Goal: Transaction & Acquisition: Obtain resource

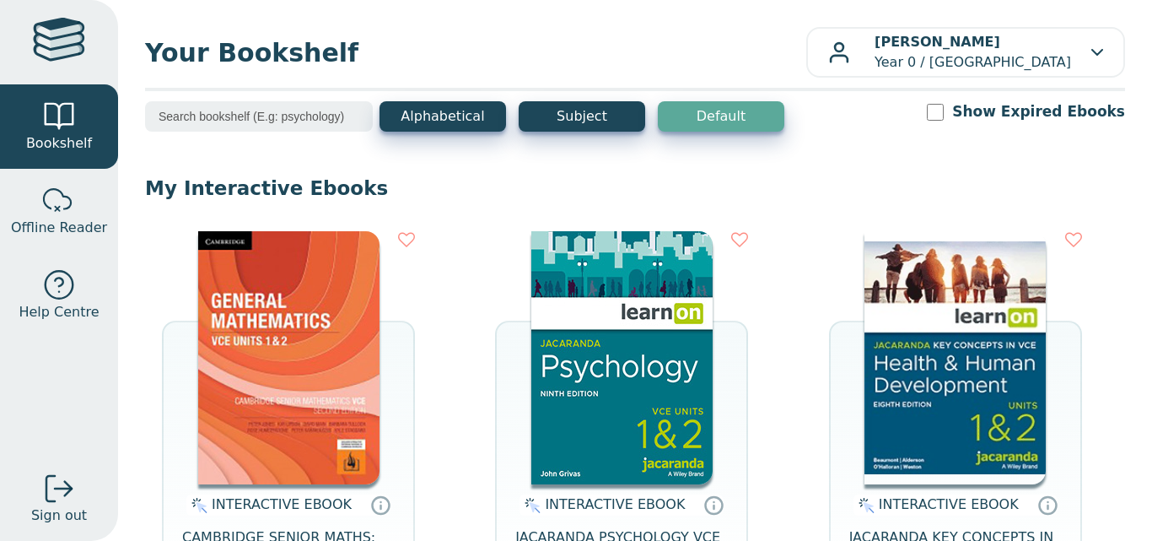
scroll to position [197, 0]
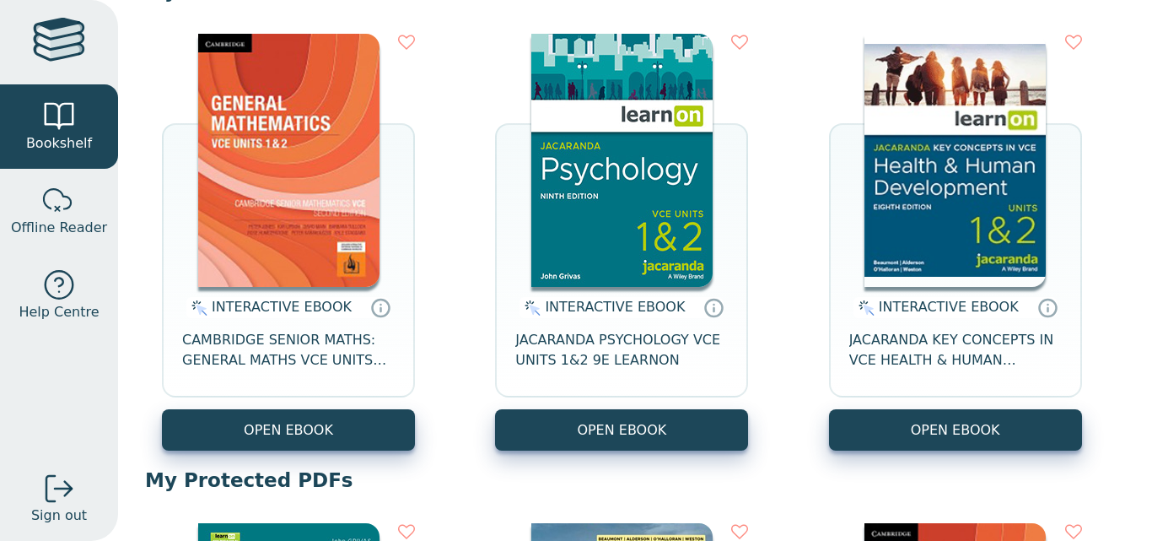
click at [613, 442] on button "OPEN EBOOK" at bounding box center [621, 429] width 253 height 41
click at [570, 440] on button "OPEN EBOOK" at bounding box center [621, 429] width 253 height 41
click at [624, 440] on button "OPEN EBOOK" at bounding box center [621, 429] width 253 height 41
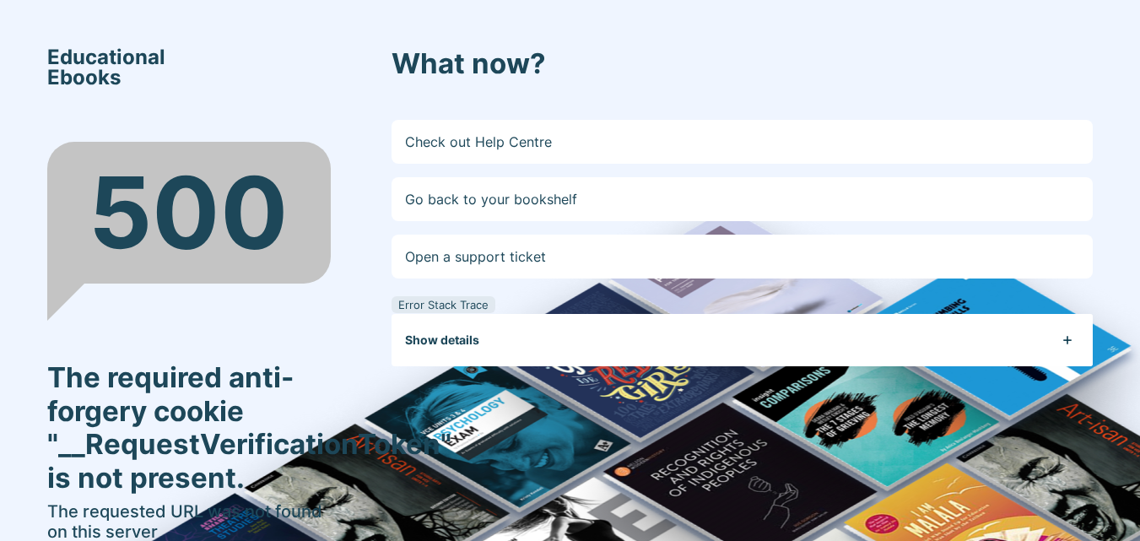
scroll to position [95, 0]
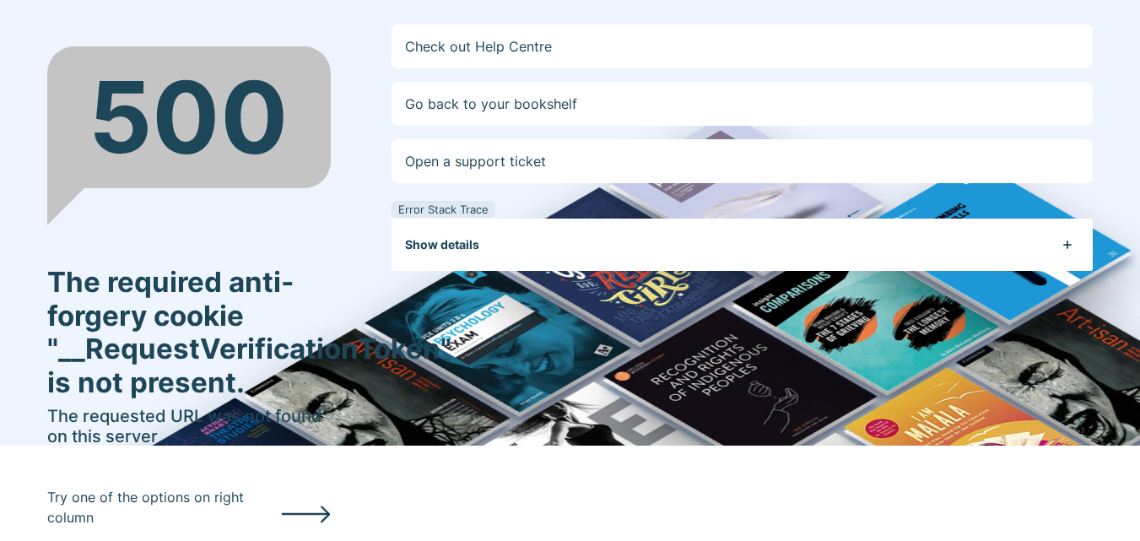
click at [331, 445] on html "Educational Ebooks 500 The required anti-forgery cookie "__RequestVerificationT…" at bounding box center [570, 175] width 1140 height 541
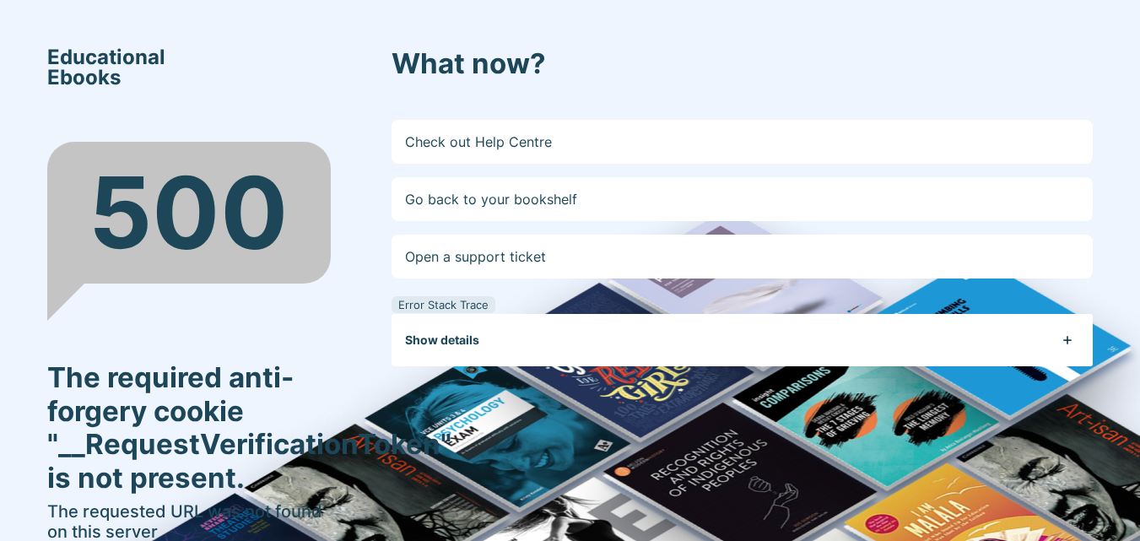
click at [536, 213] on link "Go back to your bookshelf" at bounding box center [741, 199] width 701 height 44
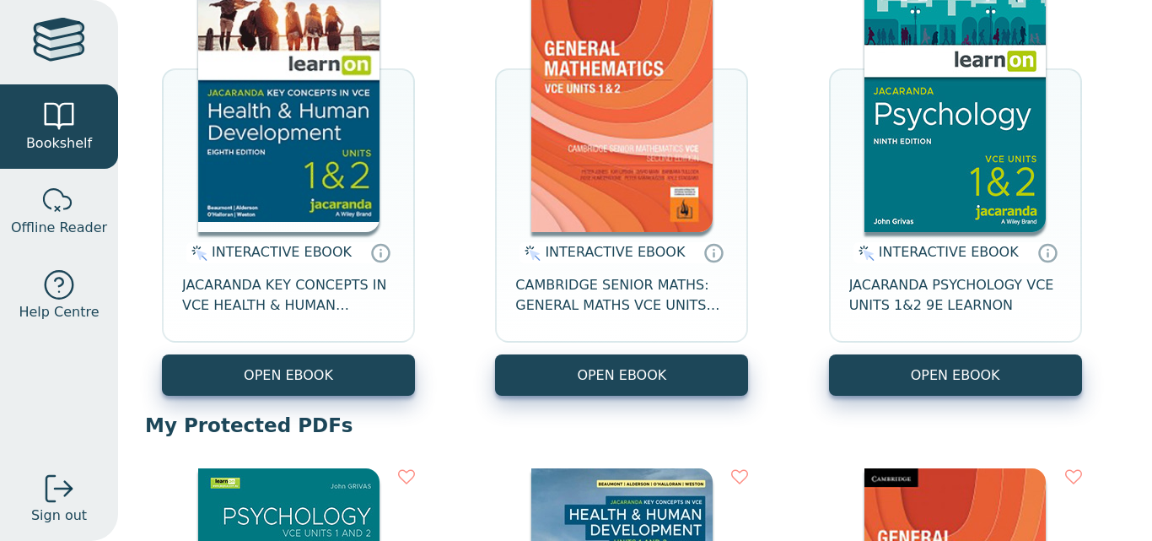
scroll to position [253, 0]
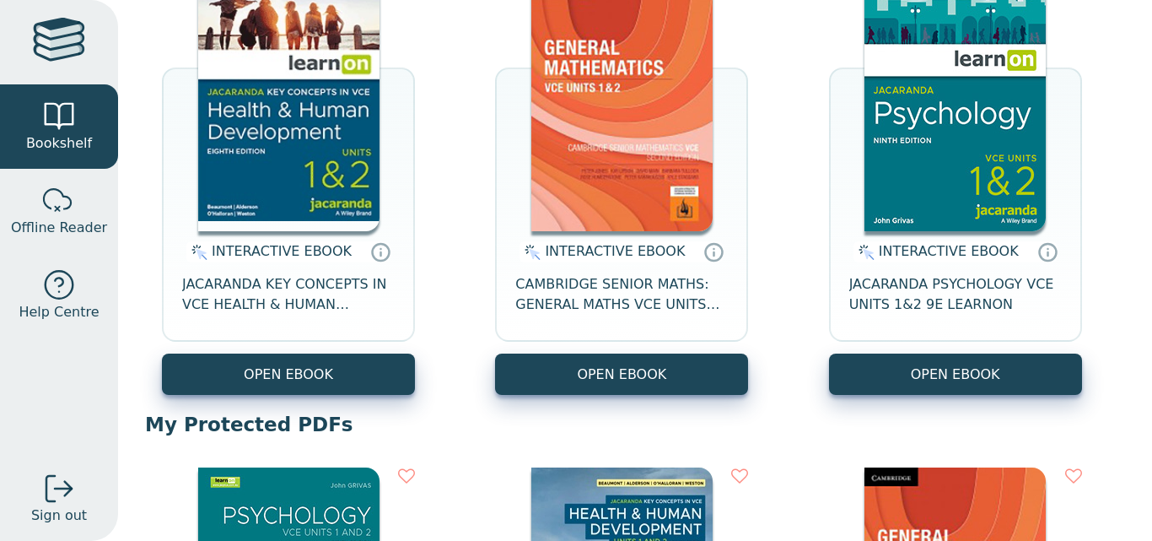
click at [897, 390] on button "OPEN EBOOK" at bounding box center [955, 373] width 253 height 41
